Goal: Information Seeking & Learning: Learn about a topic

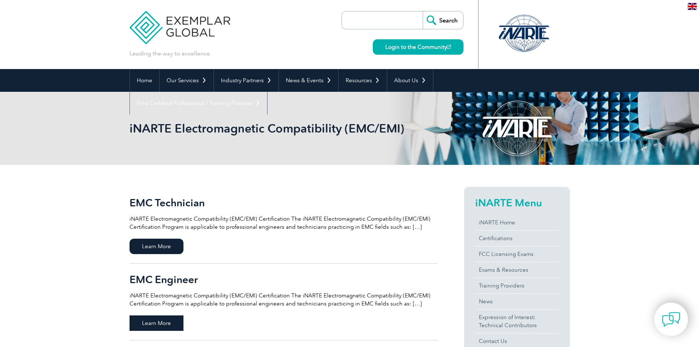
click at [138, 319] on span "Learn More" at bounding box center [156, 322] width 54 height 15
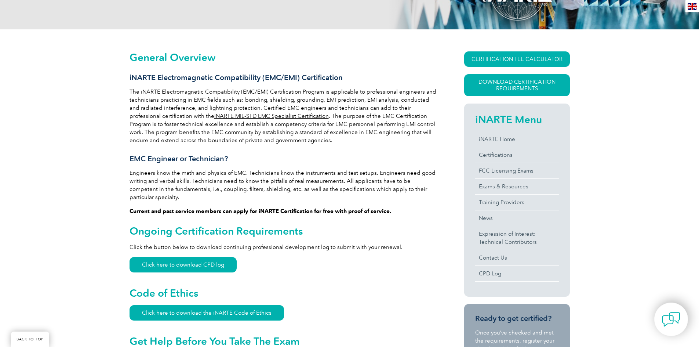
scroll to position [147, 0]
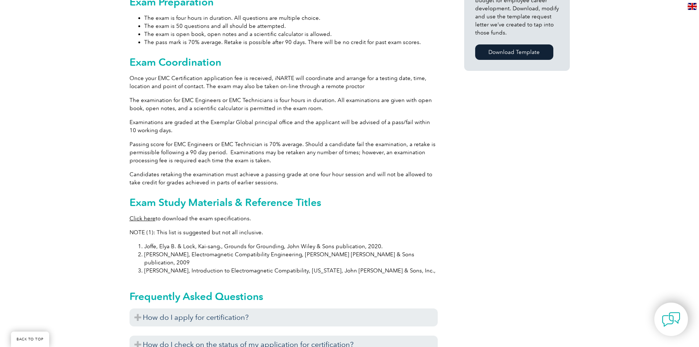
scroll to position [587, 0]
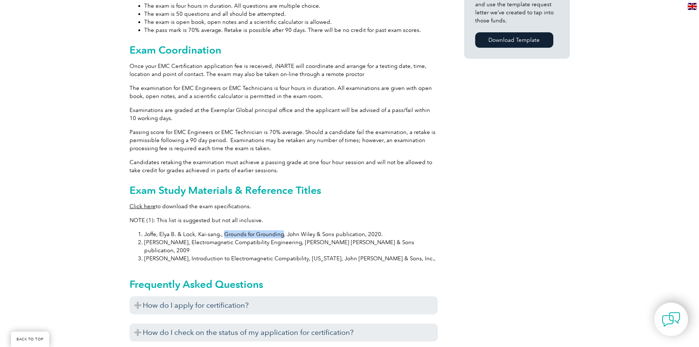
drag, startPoint x: 222, startPoint y: 228, endPoint x: 281, endPoint y: 225, distance: 59.1
click at [281, 230] on li "Joffe, Elya B. & Lock, Kai-sang., Grounds for Grounding, John Wiley & Sons publ…" at bounding box center [290, 234] width 293 height 8
